Goal: Task Accomplishment & Management: Manage account settings

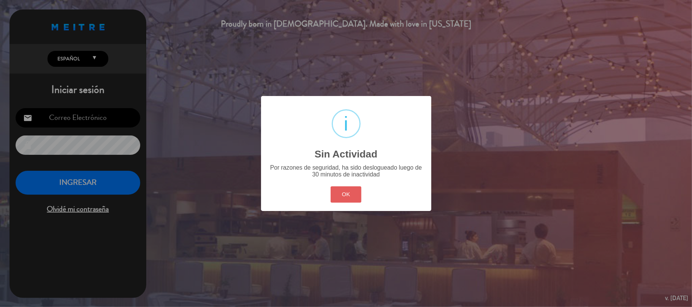
type input "[EMAIL_ADDRESS][DOMAIN_NAME]"
click at [351, 197] on button "OK" at bounding box center [346, 195] width 31 height 16
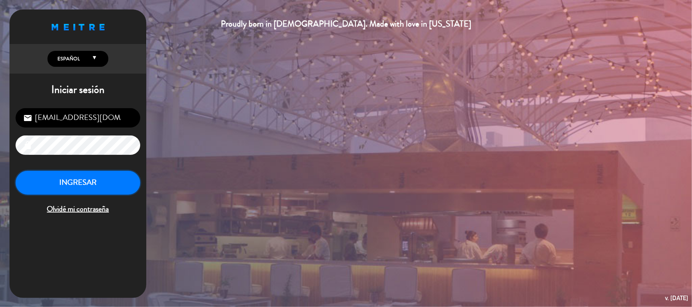
click at [108, 187] on button "INGRESAR" at bounding box center [78, 183] width 125 height 24
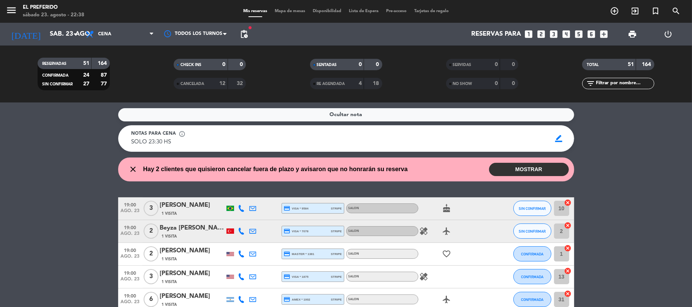
click at [514, 172] on button "MOSTRAR" at bounding box center [529, 169] width 80 height 13
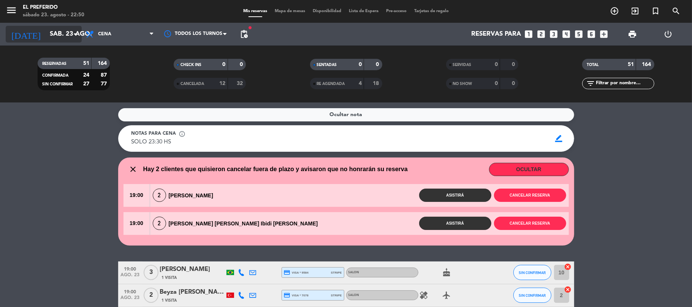
click at [49, 40] on input "sáb. 23 ago." at bounding box center [87, 34] width 82 height 15
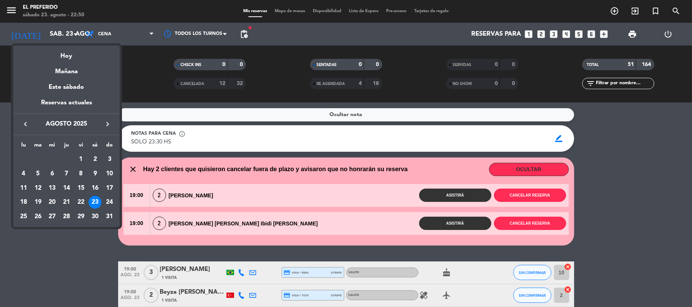
click at [110, 124] on icon "keyboard_arrow_right" at bounding box center [107, 124] width 9 height 9
click at [63, 218] on div "25" at bounding box center [66, 216] width 13 height 13
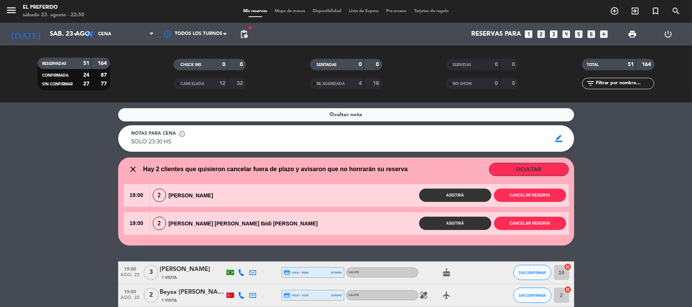
type input "[DEMOGRAPHIC_DATA] [DATE]"
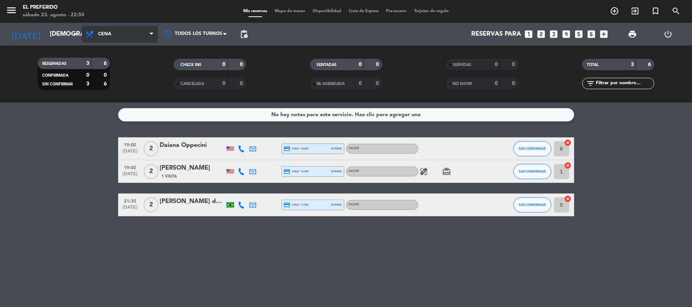
click at [123, 34] on span "Cena" at bounding box center [120, 34] width 76 height 17
click at [125, 67] on div "menu El Preferido sábado 23. agosto - 22:50 Mis reservas Mapa de mesas Disponib…" at bounding box center [346, 51] width 692 height 103
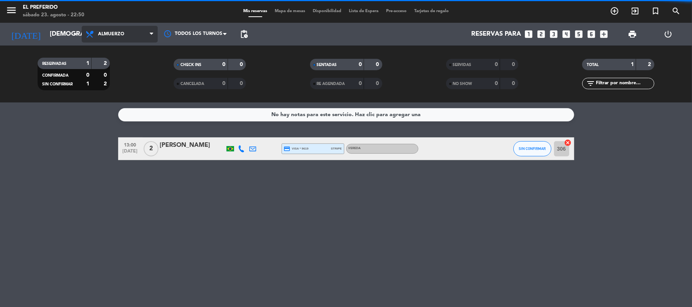
click at [116, 35] on span "Almuerzo" at bounding box center [111, 34] width 26 height 5
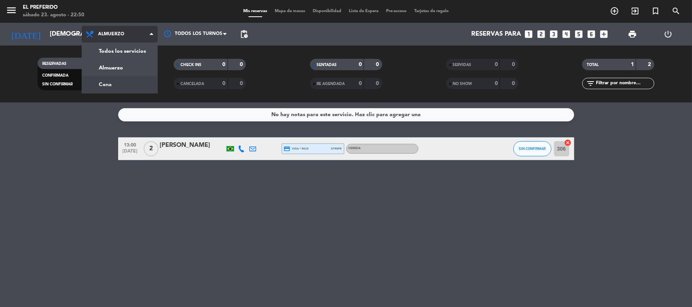
click at [110, 83] on div "menu El Preferido sábado 23. agosto - 22:50 Mis reservas Mapa de mesas Disponib…" at bounding box center [346, 51] width 692 height 103
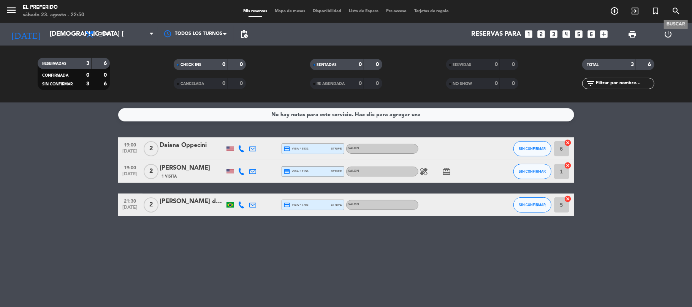
click at [669, 13] on span "search" at bounding box center [676, 11] width 21 height 13
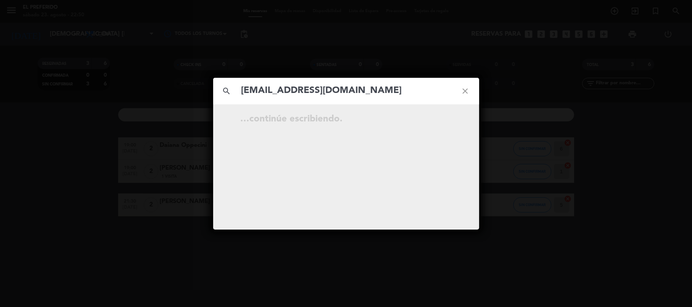
type input "[EMAIL_ADDRESS][DOMAIN_NAME]"
click at [26, 193] on div "search [EMAIL_ADDRESS][DOMAIN_NAME] close No hay resultados para "[EMAIL_ADDRES…" at bounding box center [346, 153] width 692 height 307
